Goal: Task Accomplishment & Management: Use online tool/utility

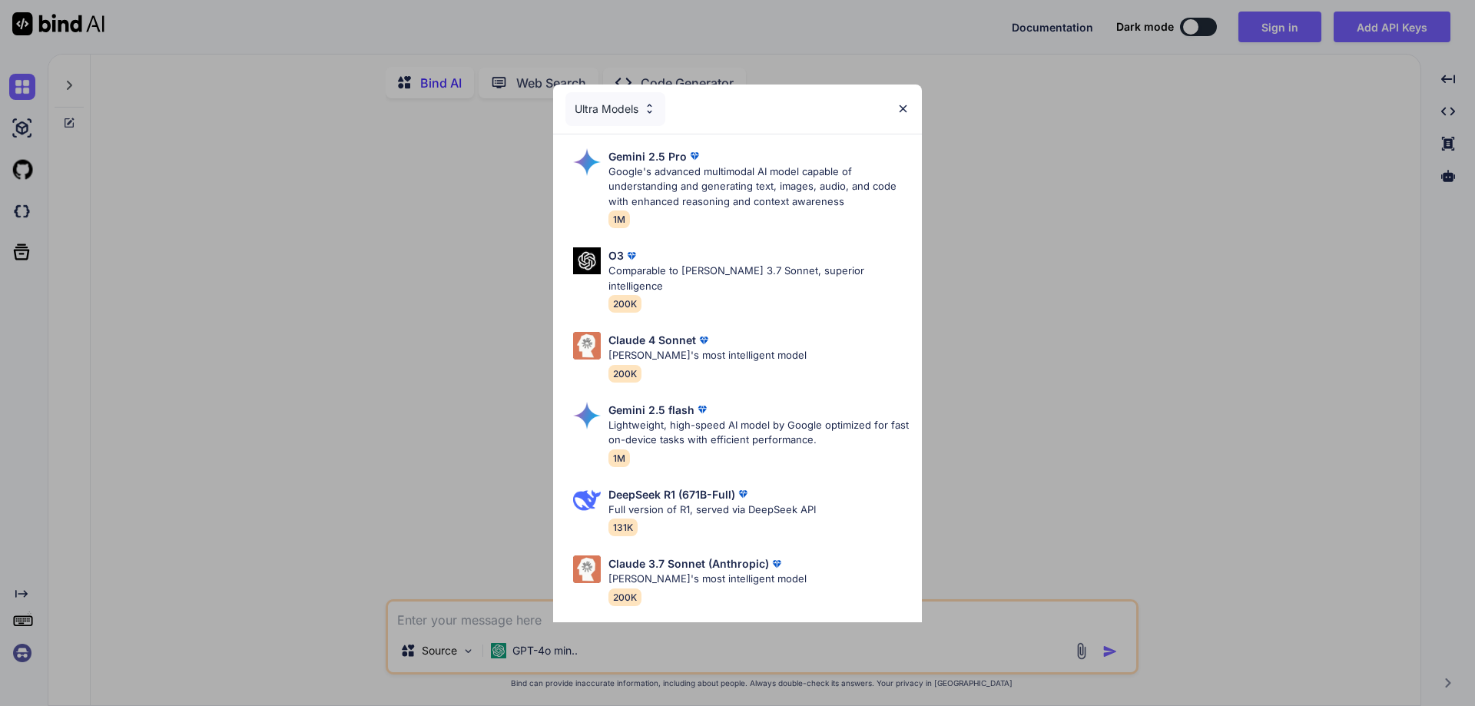
type textarea "x"
click at [901, 106] on img at bounding box center [903, 108] width 13 height 13
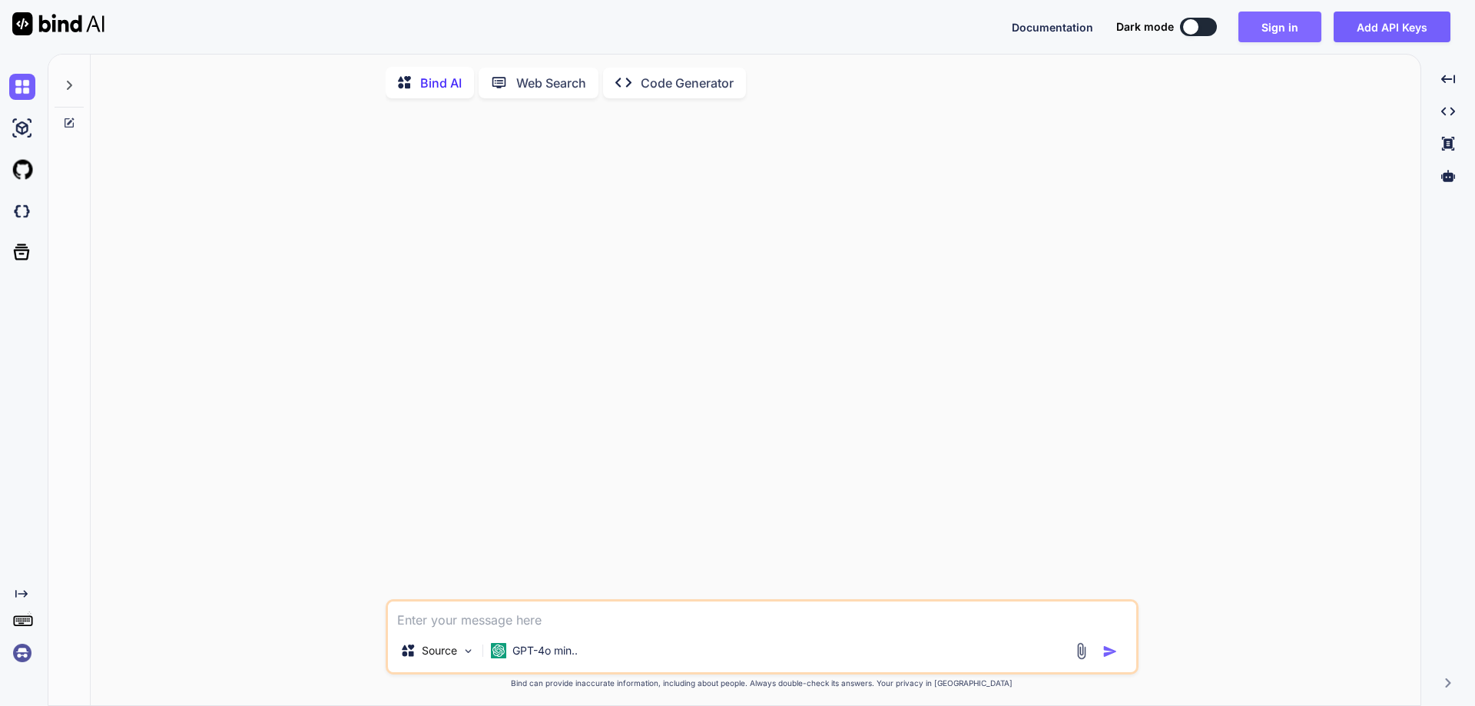
click at [1276, 31] on button "Sign in" at bounding box center [1280, 27] width 83 height 31
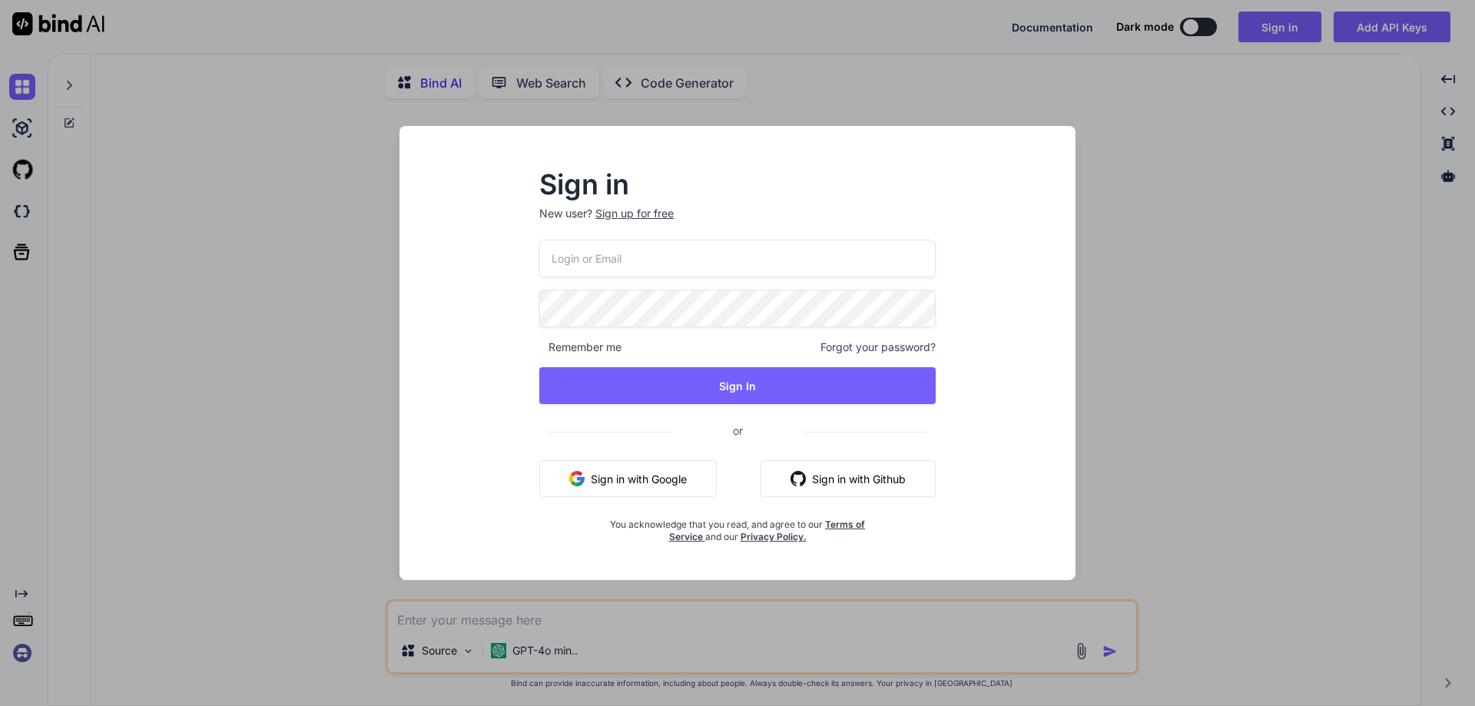
click at [643, 262] on input "email" at bounding box center [737, 259] width 396 height 38
paste input "[EMAIL_ADDRESS][DOMAIN_NAME]"
type input "[EMAIL_ADDRESS][DOMAIN_NAME]"
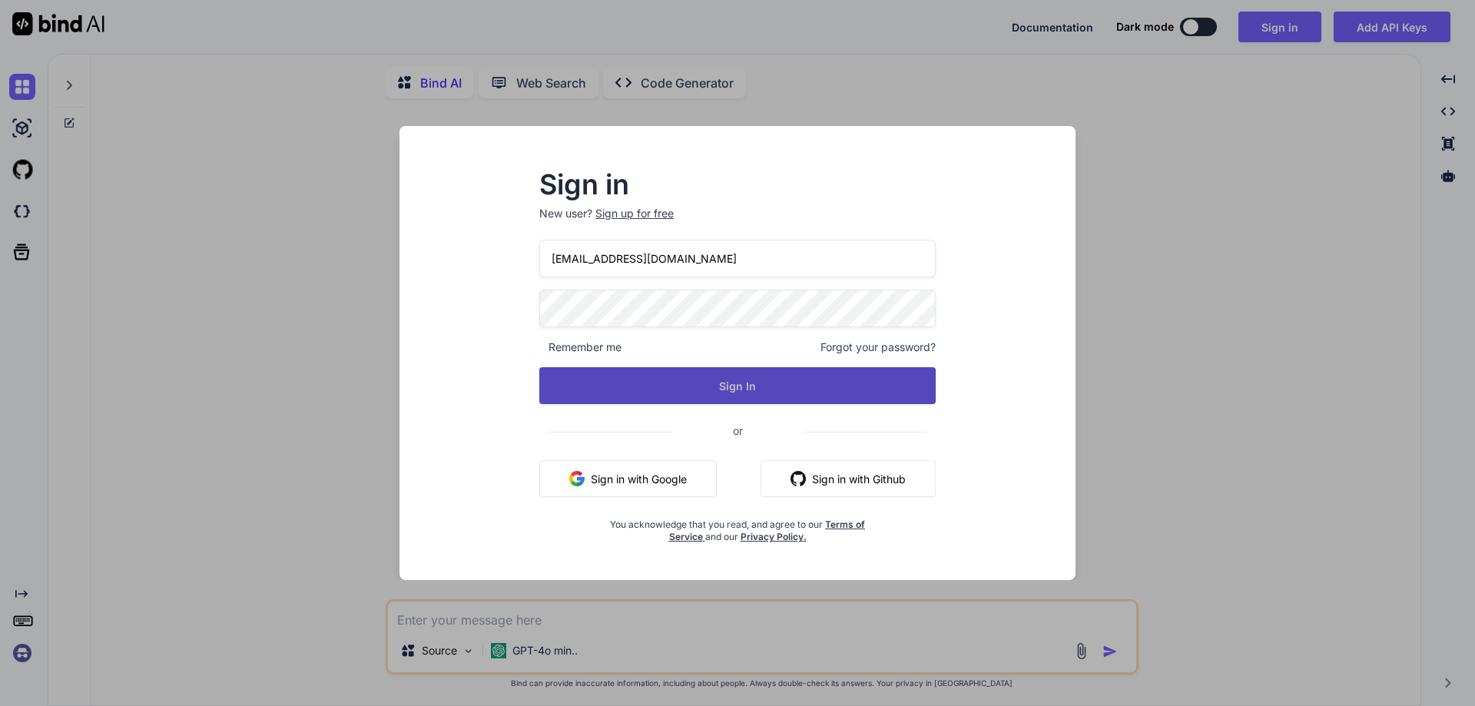
click at [710, 392] on button "Sign In" at bounding box center [737, 385] width 396 height 37
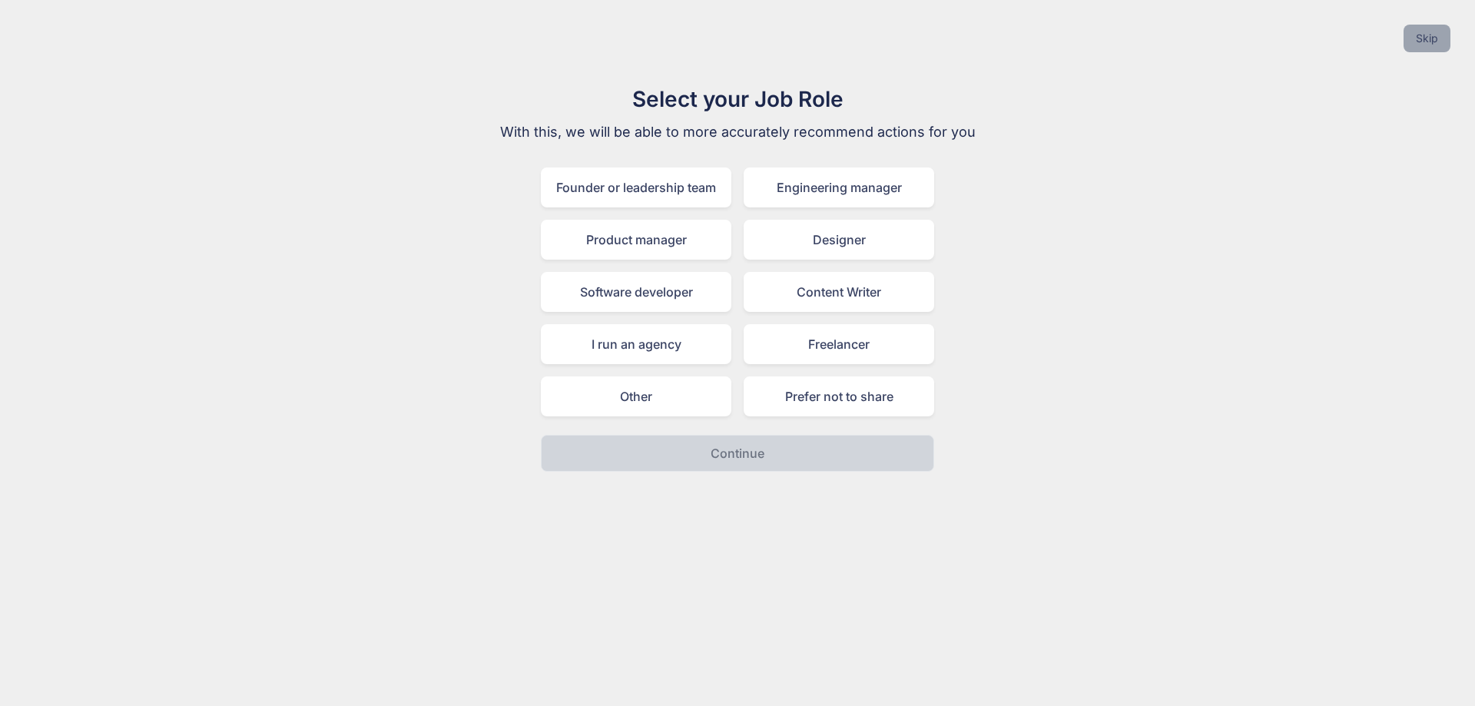
click at [1425, 37] on button "Skip" at bounding box center [1427, 39] width 47 height 28
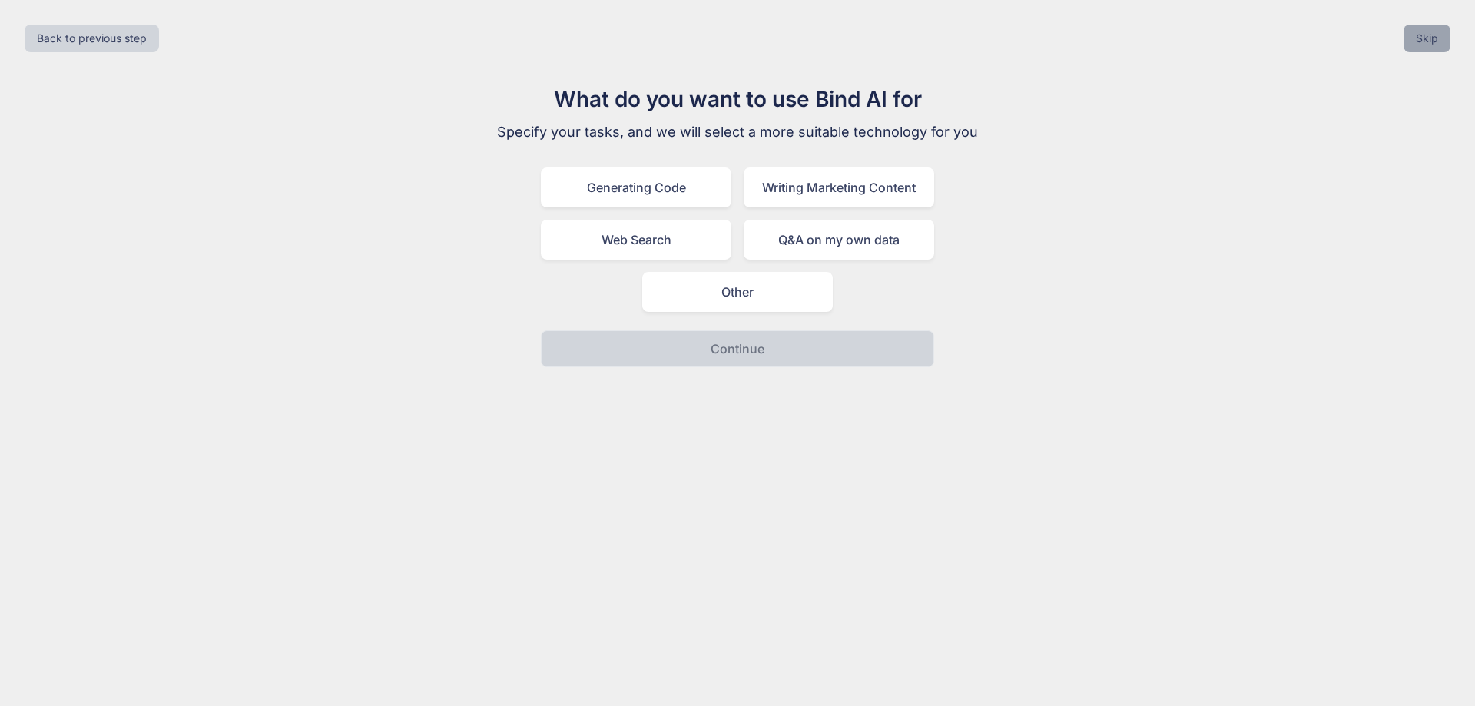
click at [1425, 37] on button "Skip" at bounding box center [1427, 39] width 47 height 28
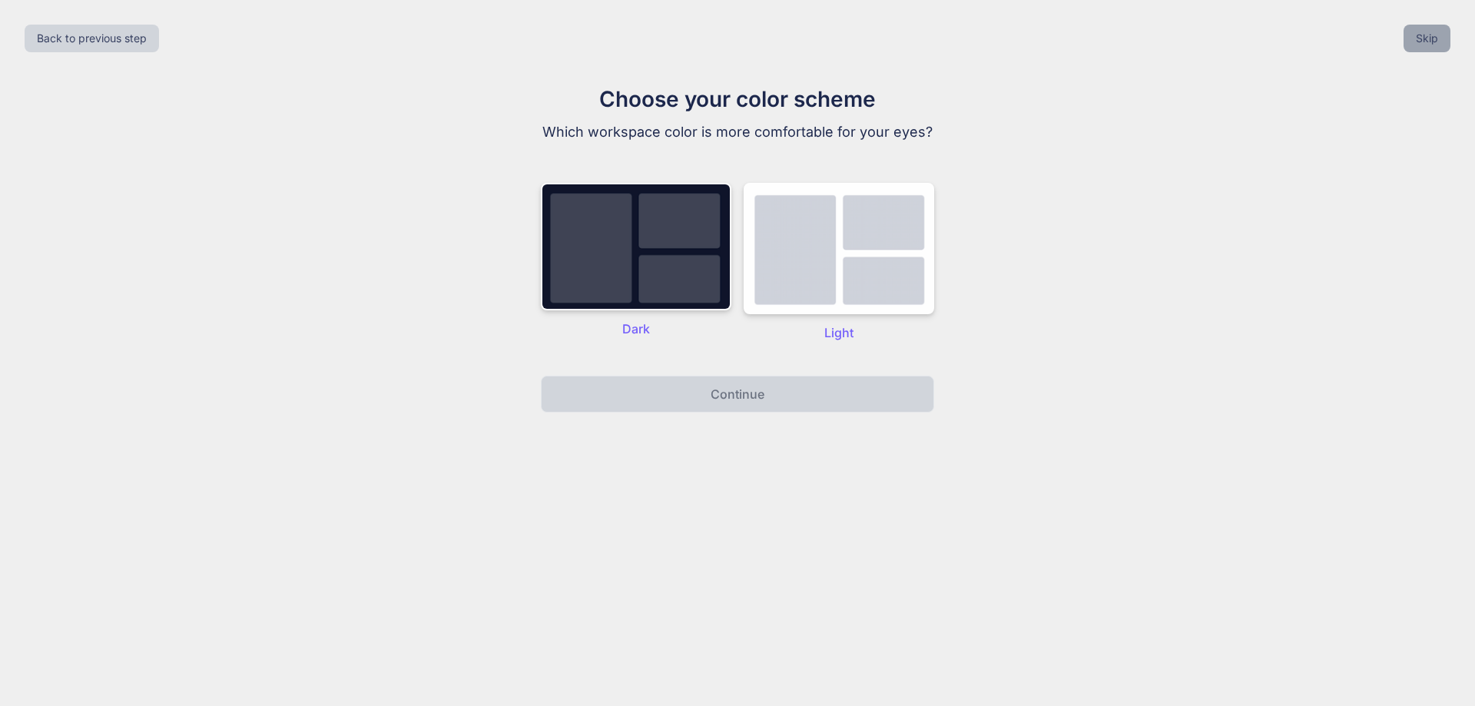
click at [1425, 37] on button "Skip" at bounding box center [1427, 39] width 47 height 28
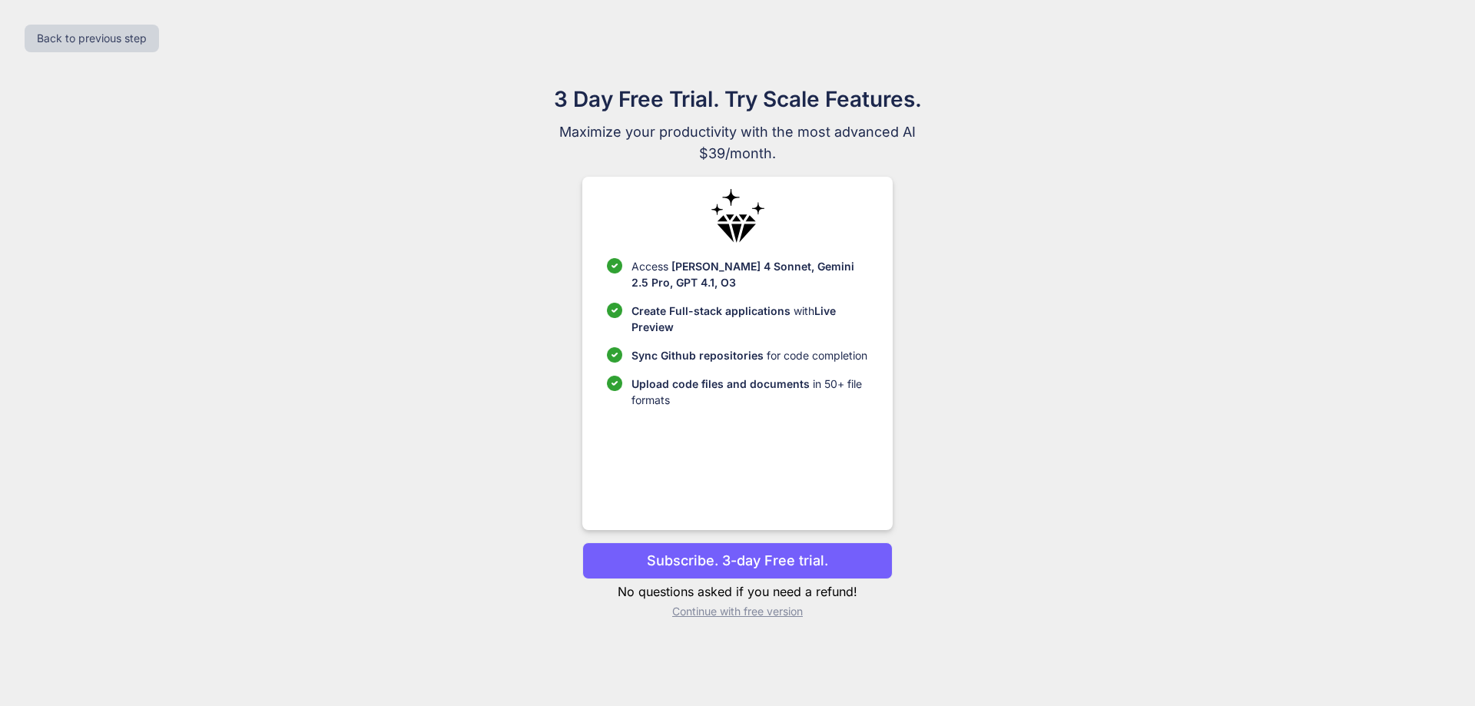
click at [712, 609] on p "Continue with free version" at bounding box center [737, 611] width 310 height 15
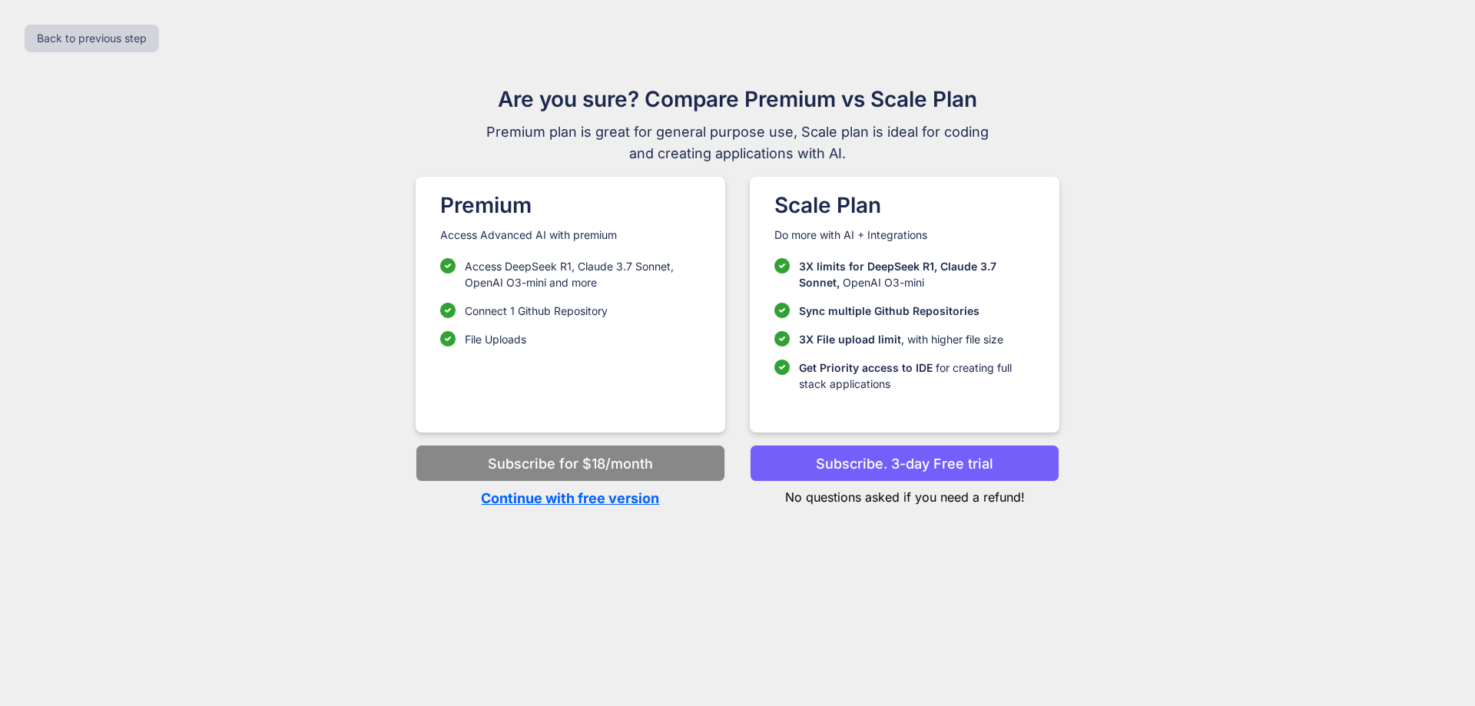
click at [576, 502] on p "Continue with free version" at bounding box center [571, 498] width 310 height 21
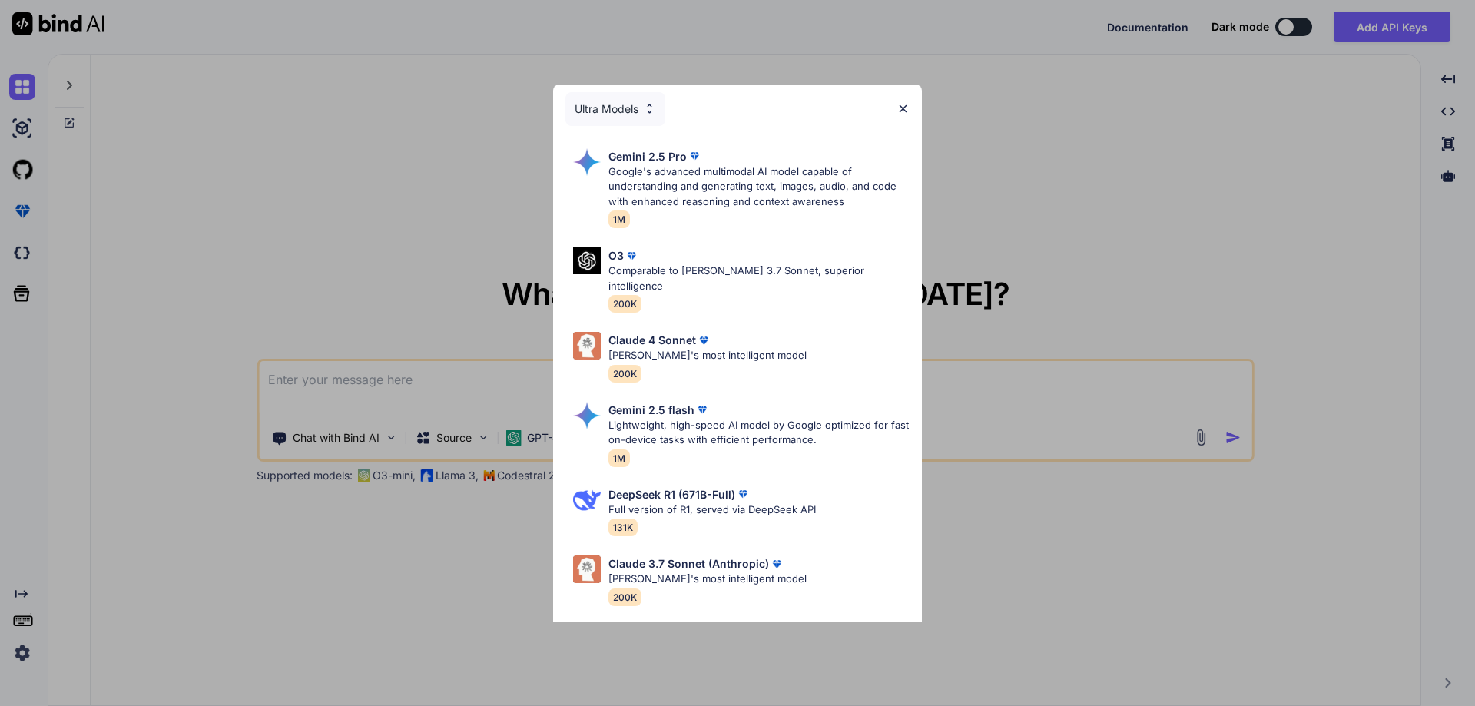
type textarea "x"
click at [903, 107] on img at bounding box center [903, 108] width 13 height 13
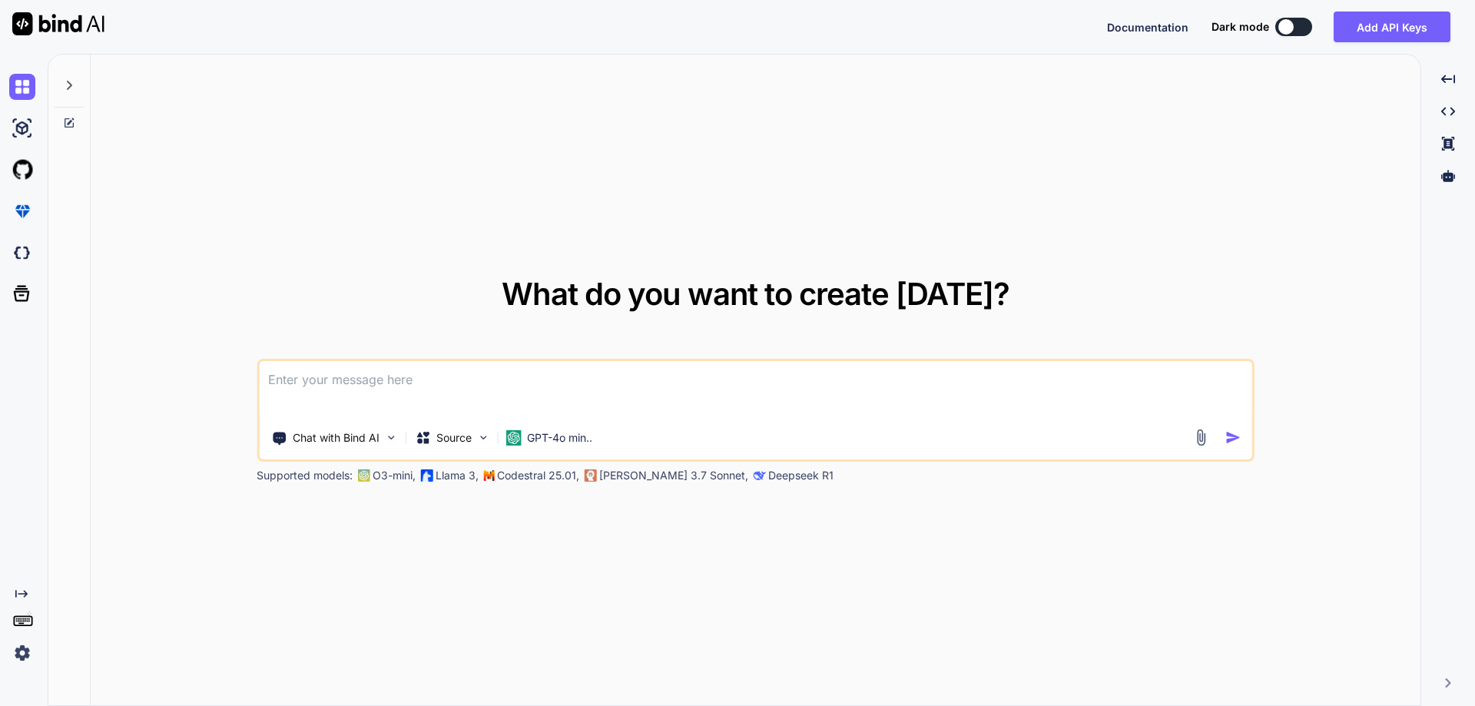
click at [447, 377] on textarea at bounding box center [756, 389] width 994 height 57
